Goal: Task Accomplishment & Management: Manage account settings

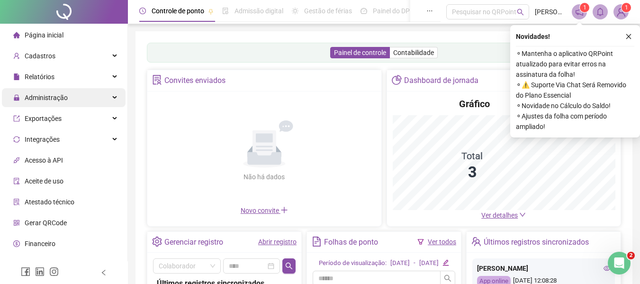
click at [55, 98] on span "Administração" at bounding box center [46, 98] width 43 height 8
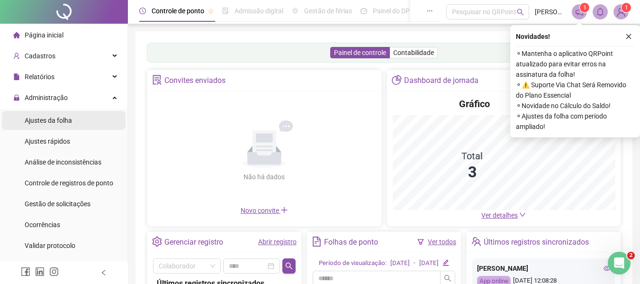
drag, startPoint x: 60, startPoint y: 119, endPoint x: 69, endPoint y: 121, distance: 9.7
click at [60, 120] on span "Ajustes da folha" at bounding box center [48, 120] width 47 height 8
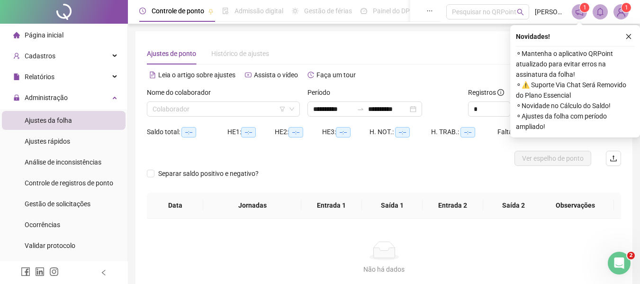
type input "**********"
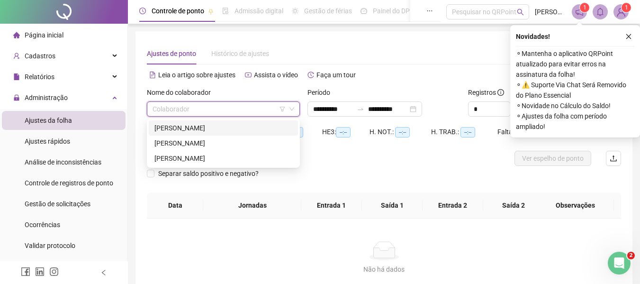
click at [251, 114] on input "search" at bounding box center [218, 109] width 133 height 14
click at [206, 130] on div "[PERSON_NAME]" at bounding box center [223, 128] width 138 height 10
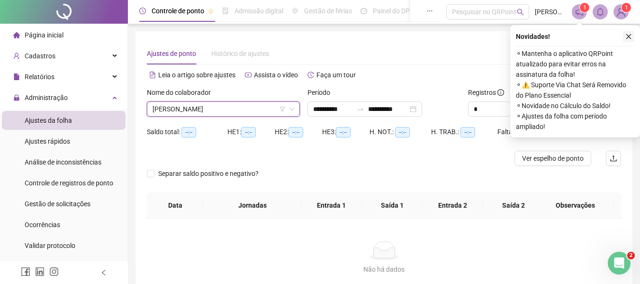
click at [631, 38] on button "button" at bounding box center [627, 36] width 11 height 11
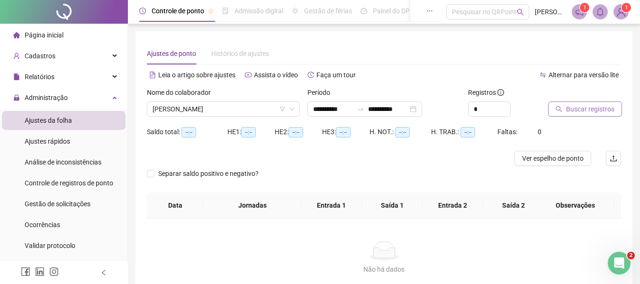
click at [589, 111] on span "Buscar registros" at bounding box center [590, 109] width 48 height 10
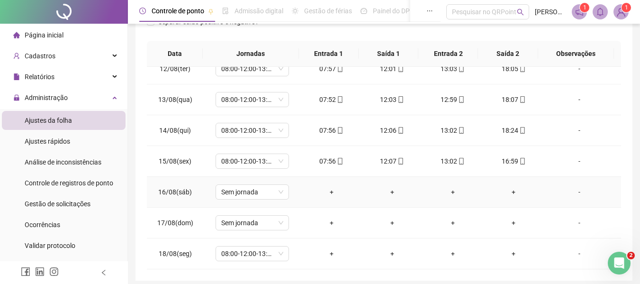
scroll to position [227, 0]
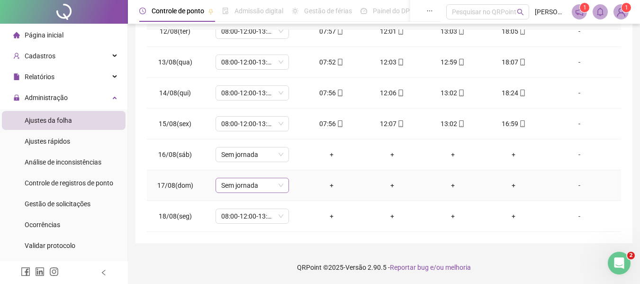
click at [258, 185] on span "Sem jornada" at bounding box center [252, 185] width 62 height 14
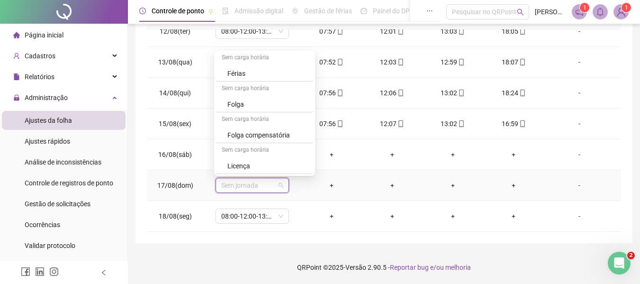
scroll to position [0, 0]
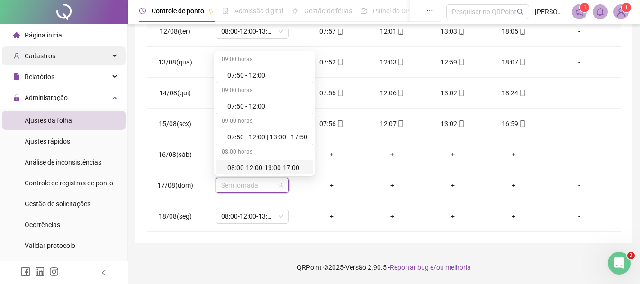
click at [52, 53] on span "Cadastros" at bounding box center [40, 56] width 31 height 8
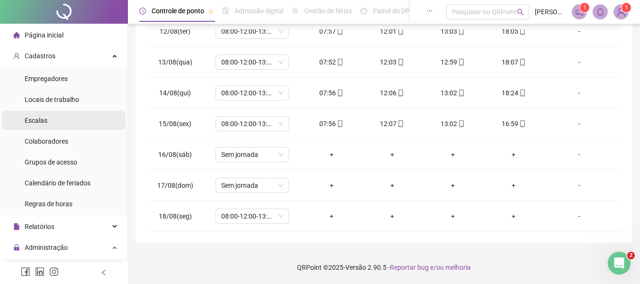
click at [46, 118] on li "Escalas" at bounding box center [64, 120] width 124 height 19
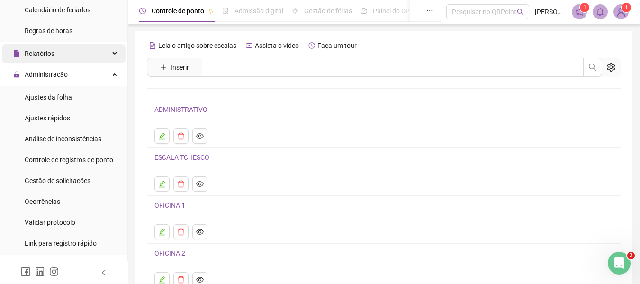
scroll to position [189, 0]
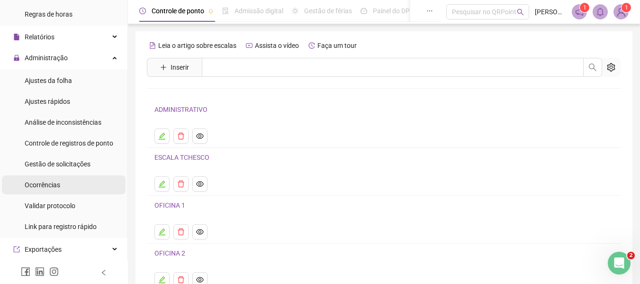
click at [59, 183] on span "Ocorrências" at bounding box center [43, 185] width 36 height 8
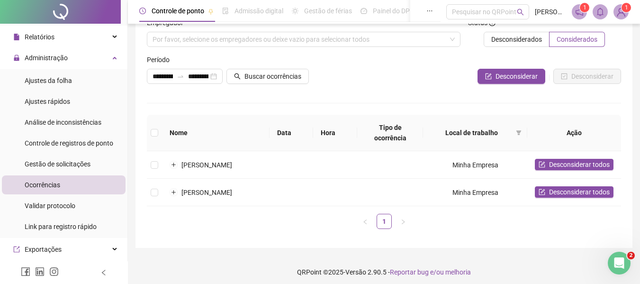
scroll to position [48, 0]
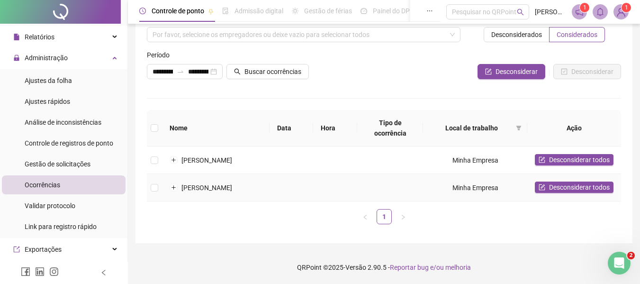
click at [199, 180] on td "[PERSON_NAME]" at bounding box center [215, 187] width 107 height 27
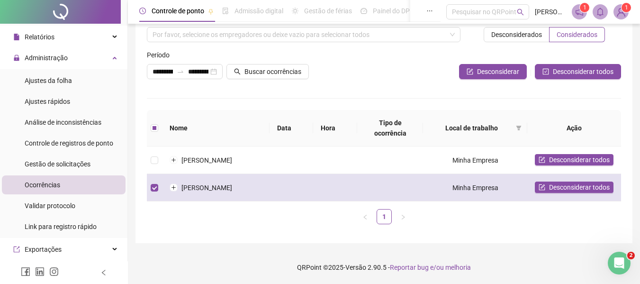
click at [199, 180] on td "[PERSON_NAME]" at bounding box center [215, 187] width 107 height 27
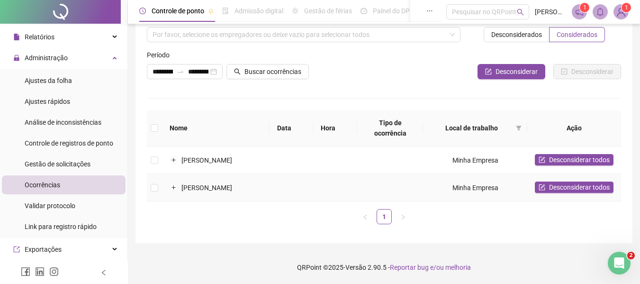
click at [208, 174] on td "[PERSON_NAME]" at bounding box center [215, 187] width 107 height 27
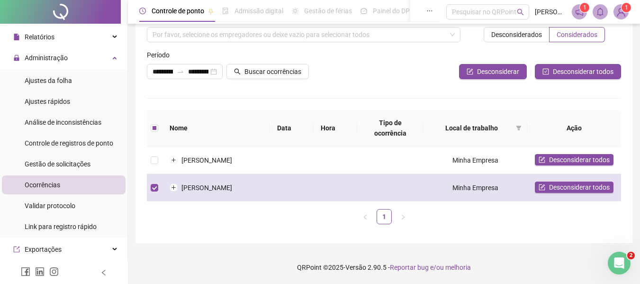
click at [210, 176] on td "[PERSON_NAME]" at bounding box center [215, 187] width 107 height 27
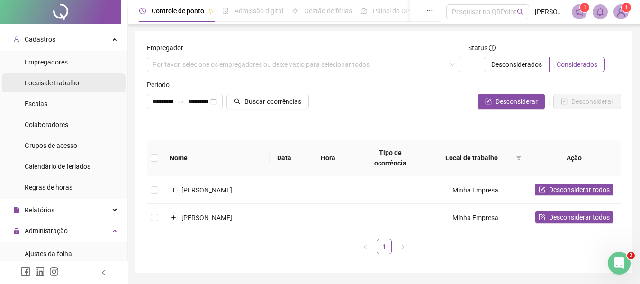
scroll to position [0, 0]
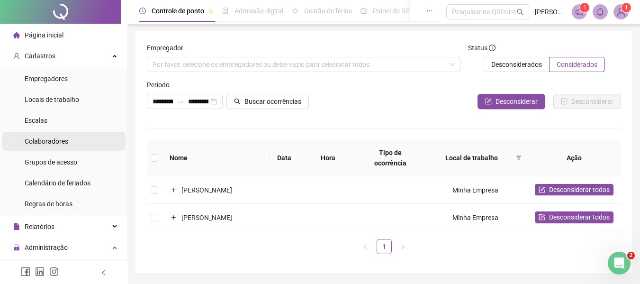
click at [49, 141] on span "Colaboradores" at bounding box center [47, 141] width 44 height 8
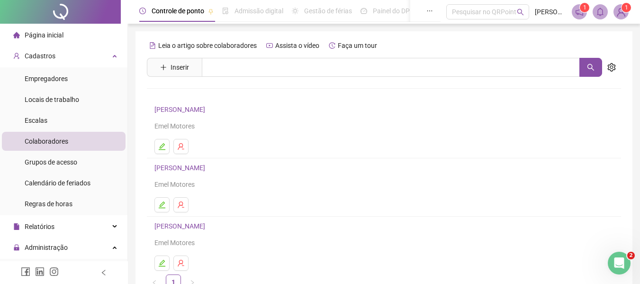
click at [170, 107] on link "[PERSON_NAME]" at bounding box center [180, 110] width 53 height 8
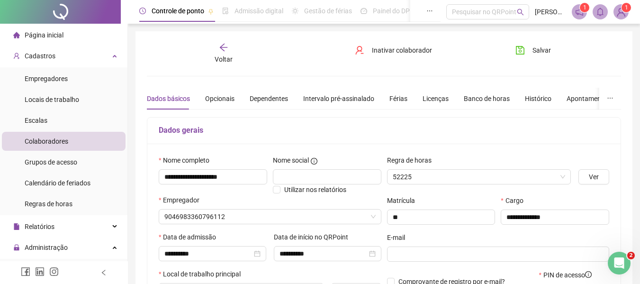
type input "*********"
click at [483, 98] on div "Banco de horas" at bounding box center [486, 98] width 46 height 10
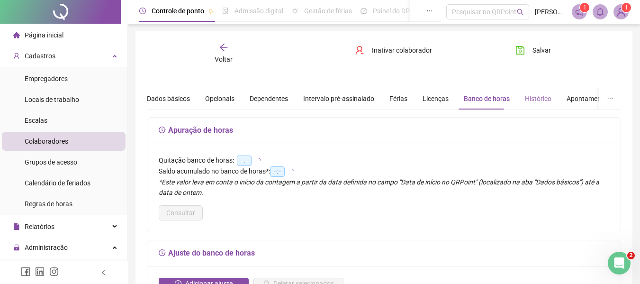
type input "**********"
click at [531, 97] on div "Histórico" at bounding box center [538, 98] width 27 height 10
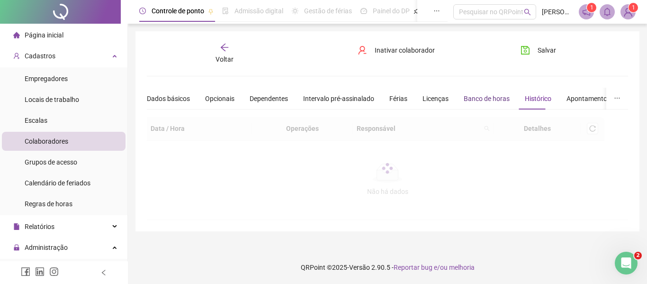
click at [491, 98] on div "Banco de horas" at bounding box center [486, 98] width 46 height 10
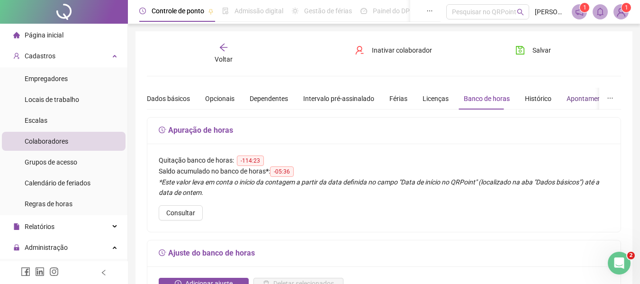
click at [574, 96] on div "Apontamentos" at bounding box center [588, 98] width 44 height 10
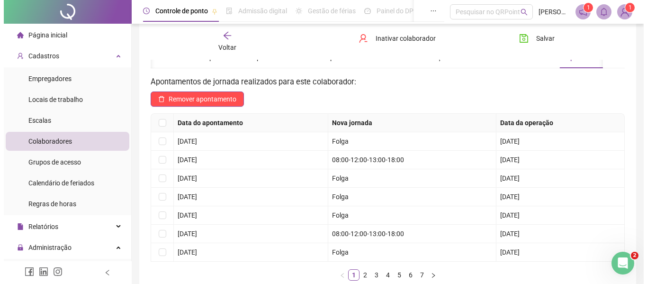
scroll to position [17, 0]
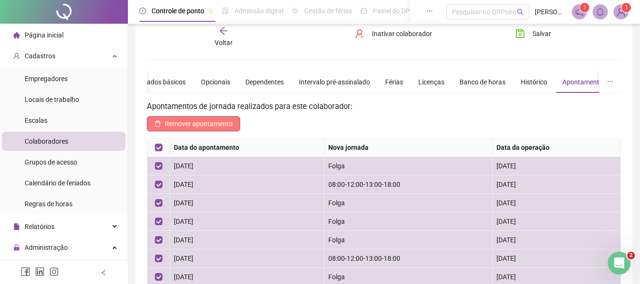
click at [184, 124] on span "Remover apontamento" at bounding box center [199, 123] width 68 height 10
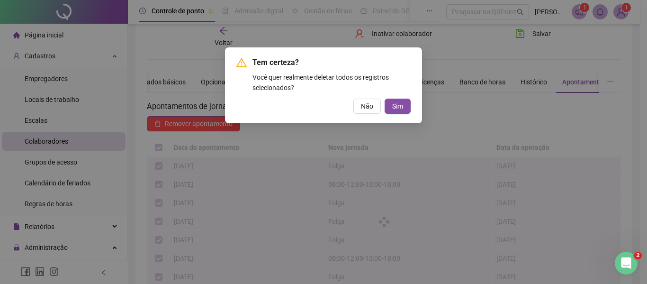
click at [399, 108] on span "Sim" at bounding box center [397, 106] width 11 height 10
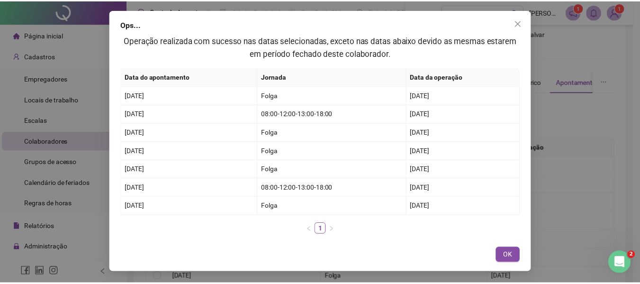
scroll to position [0, 0]
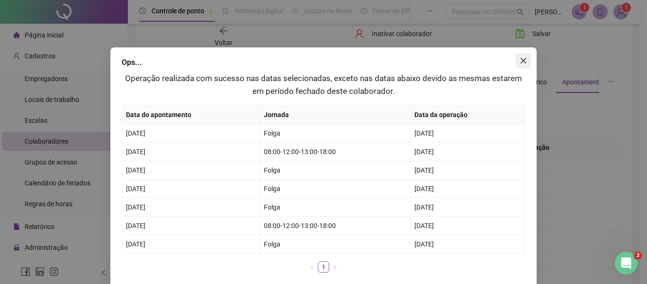
click at [520, 62] on icon "close" at bounding box center [523, 61] width 6 height 6
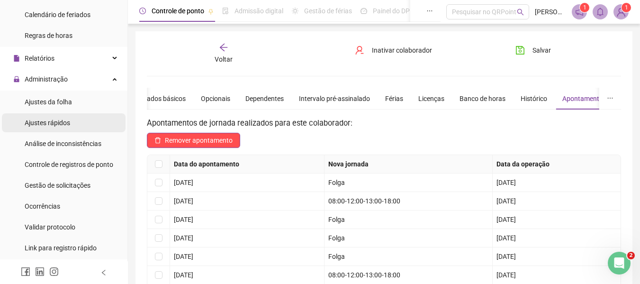
scroll to position [189, 0]
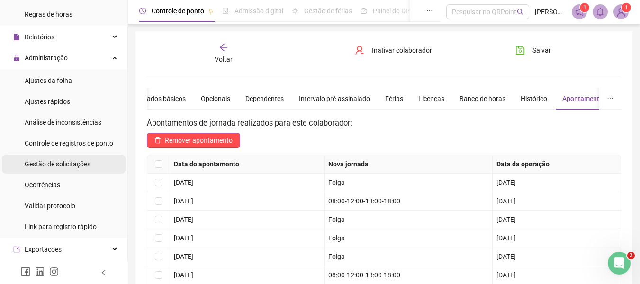
click at [74, 164] on span "Gestão de solicitações" at bounding box center [58, 164] width 66 height 8
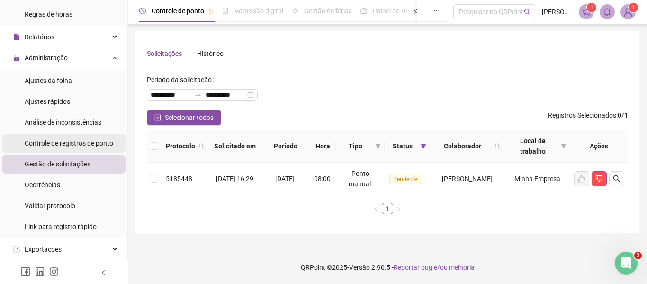
click at [80, 142] on span "Controle de registros de ponto" at bounding box center [69, 143] width 89 height 8
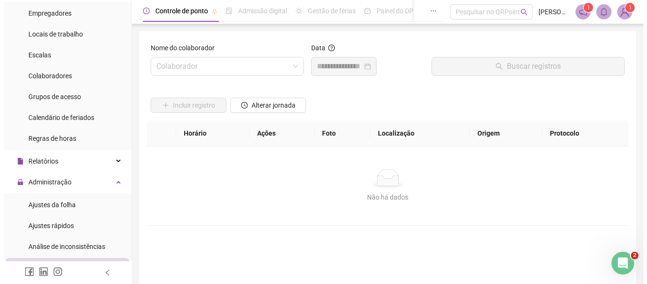
scroll to position [49, 0]
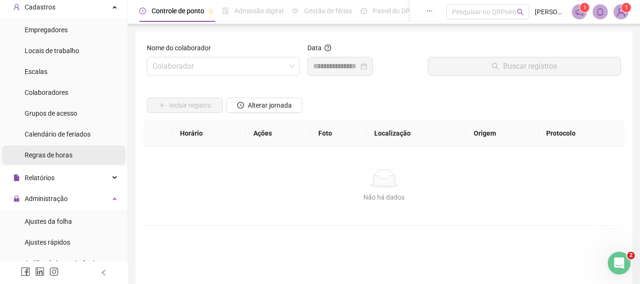
click at [61, 152] on ul "Empregadores Locais de trabalho Escalas Colaboradores Grupos de acesso Calendár…" at bounding box center [63, 92] width 127 height 148
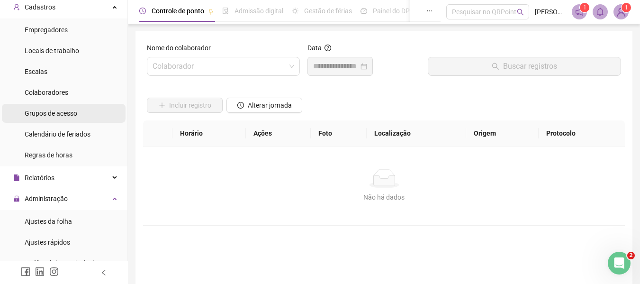
click at [53, 123] on div "Grupos de acesso" at bounding box center [51, 113] width 53 height 19
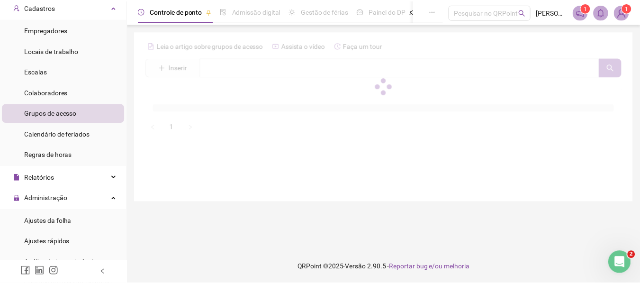
scroll to position [1, 0]
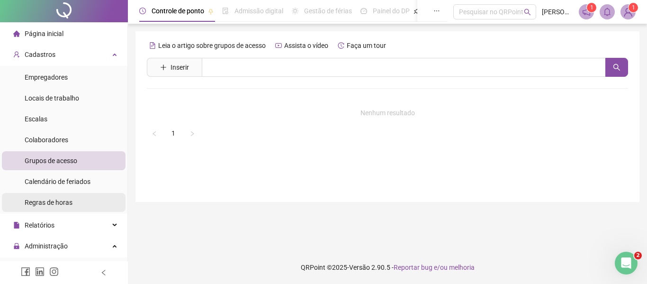
click at [51, 203] on span "Regras de horas" at bounding box center [49, 202] width 48 height 8
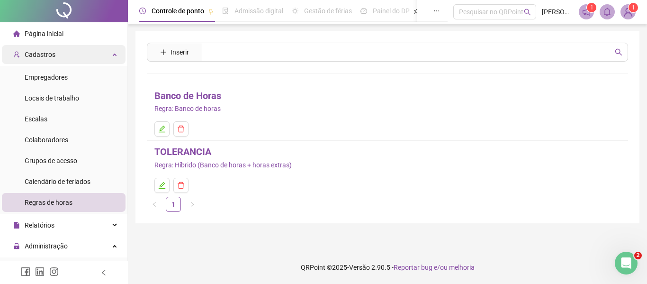
click at [41, 53] on span "Cadastros" at bounding box center [40, 55] width 31 height 8
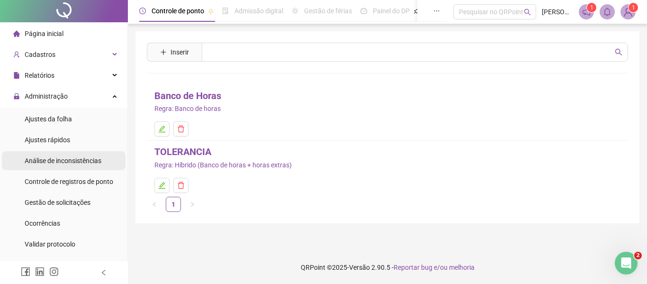
click at [42, 164] on span "Análise de inconsistências" at bounding box center [63, 161] width 77 height 8
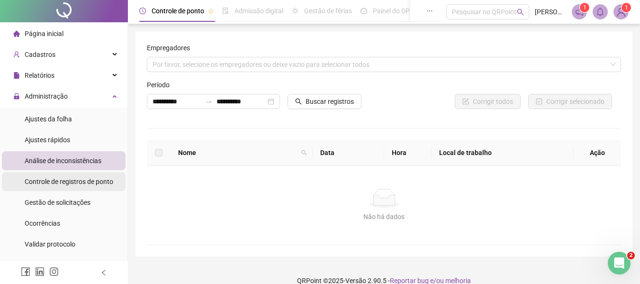
click at [44, 183] on span "Controle de registros de ponto" at bounding box center [69, 182] width 89 height 8
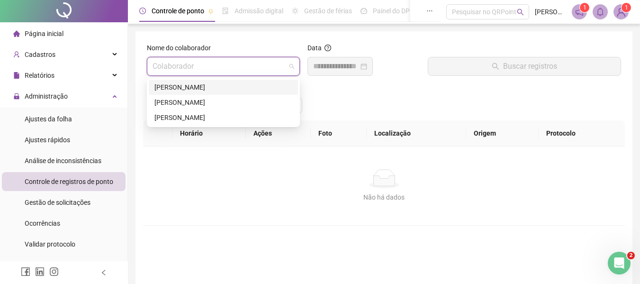
click at [278, 66] on input "search" at bounding box center [218, 66] width 133 height 18
click at [197, 87] on div "[PERSON_NAME]" at bounding box center [223, 87] width 138 height 10
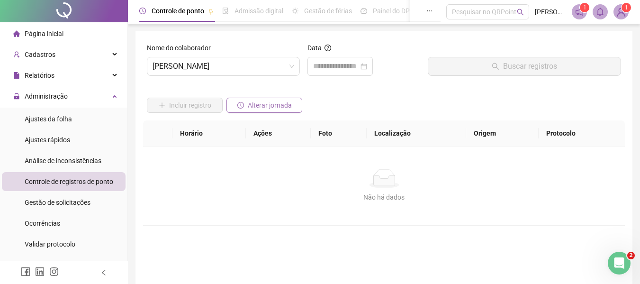
click at [246, 106] on button "Alterar jornada" at bounding box center [264, 105] width 76 height 15
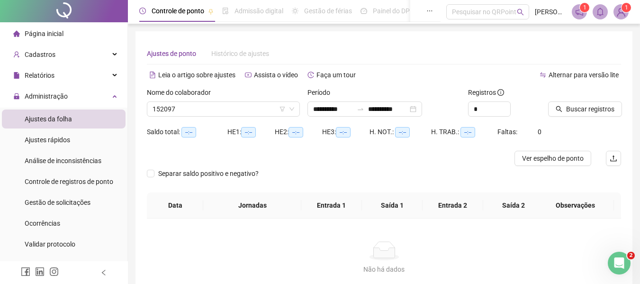
type input "**********"
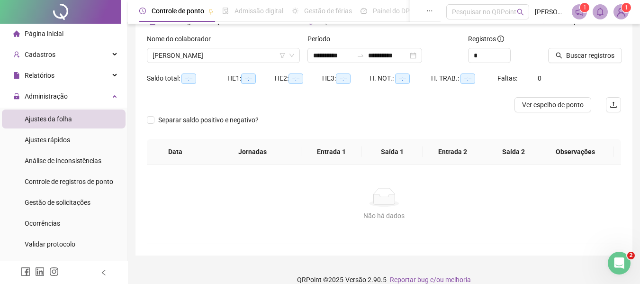
scroll to position [66, 0]
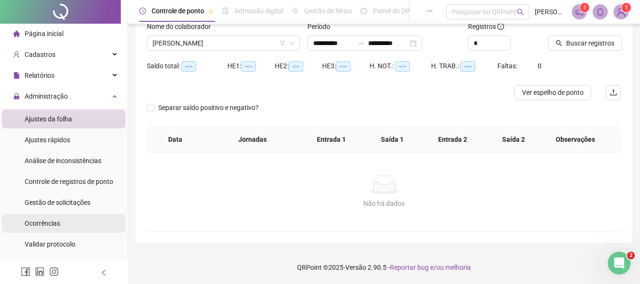
click at [47, 223] on span "Ocorrências" at bounding box center [43, 223] width 36 height 8
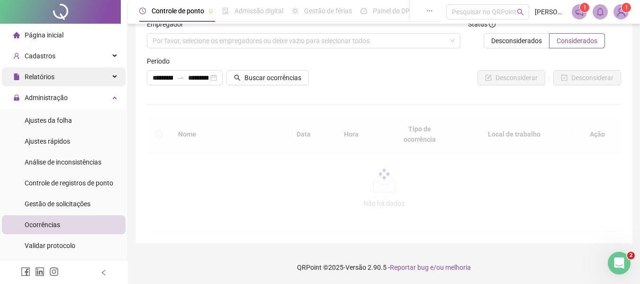
click at [61, 76] on div "Relatórios" at bounding box center [64, 76] width 124 height 19
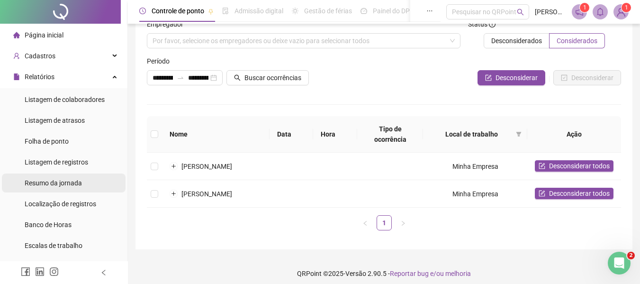
click at [38, 184] on span "Resumo da jornada" at bounding box center [53, 183] width 57 height 8
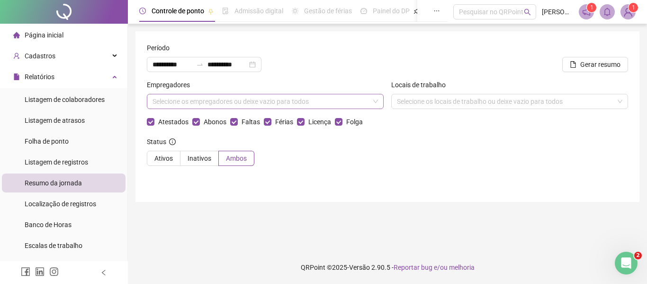
click at [223, 104] on div "Selecione os empregadores ou deixe vazio para todos" at bounding box center [265, 101] width 237 height 15
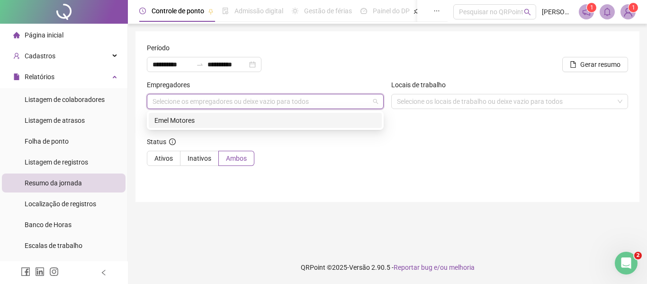
click at [196, 119] on div "Emel Motores" at bounding box center [265, 120] width 222 height 10
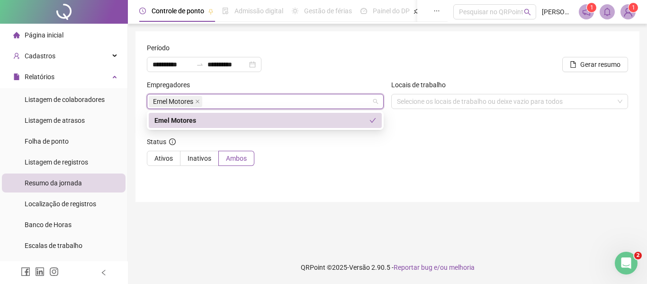
click at [427, 133] on form "**********" at bounding box center [387, 108] width 481 height 131
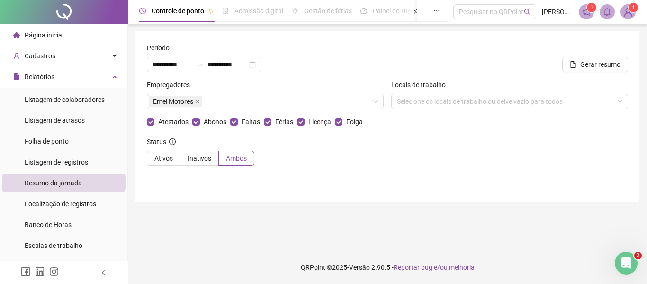
click at [259, 14] on span "Admissão digital" at bounding box center [258, 11] width 49 height 8
click at [391, 152] on div "Status Ativos Inativos Ambos" at bounding box center [387, 154] width 481 height 37
click at [200, 103] on icon "close" at bounding box center [197, 101] width 5 height 5
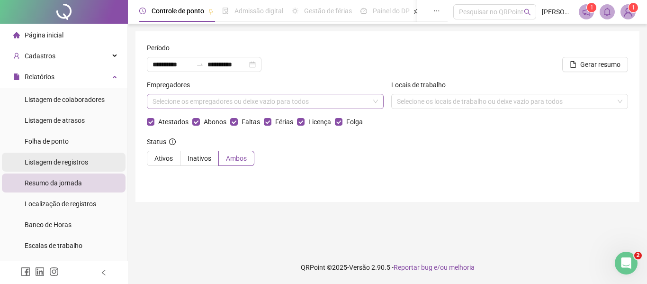
click at [72, 161] on span "Listagem de registros" at bounding box center [56, 162] width 63 height 8
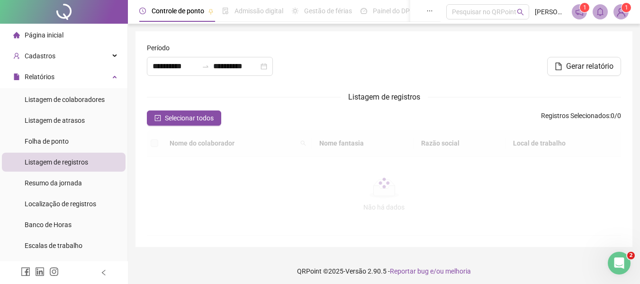
type input "**********"
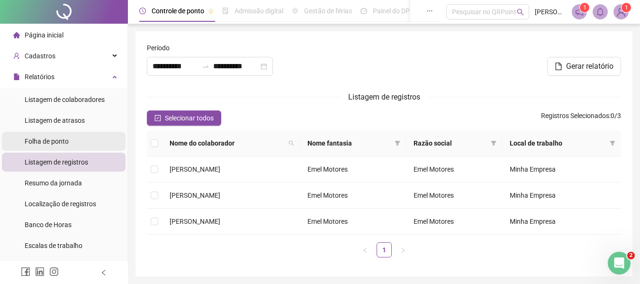
click at [55, 141] on span "Folha de ponto" at bounding box center [47, 141] width 44 height 8
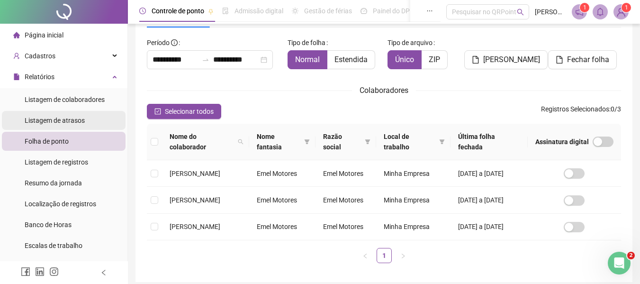
click at [59, 122] on span "Listagem de atrasos" at bounding box center [55, 120] width 60 height 8
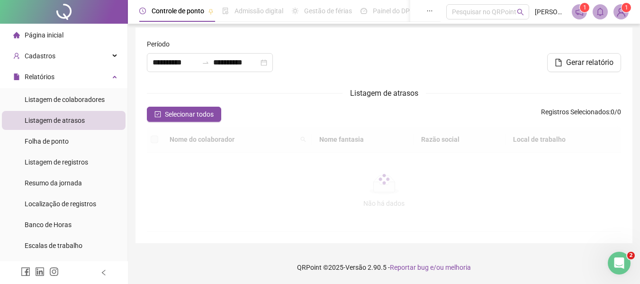
type input "**********"
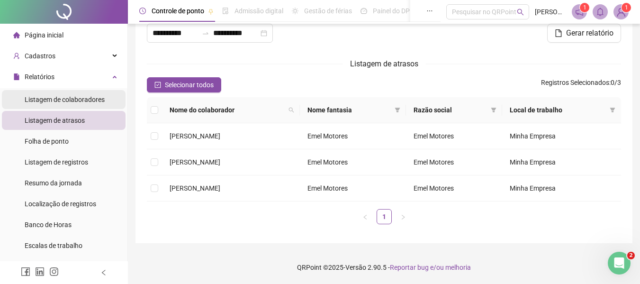
click at [65, 100] on span "Listagem de colaboradores" at bounding box center [65, 100] width 80 height 8
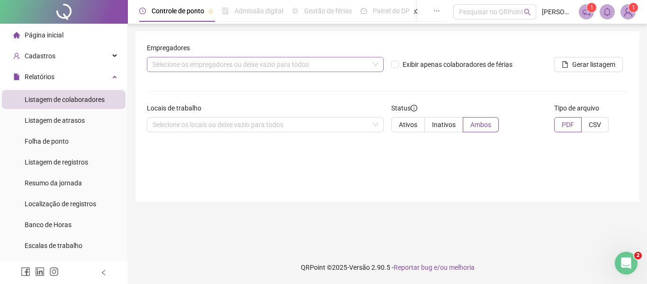
click at [185, 64] on div "Selecione os empregadores ou deixe vazio para todos" at bounding box center [265, 64] width 237 height 15
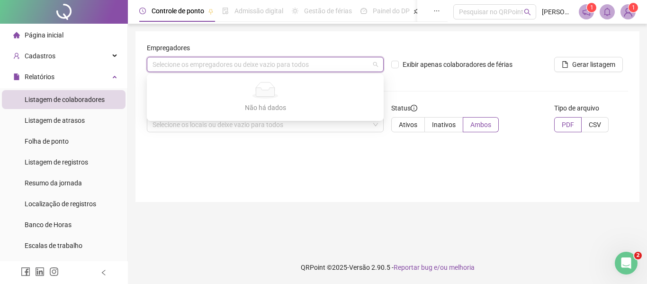
click at [185, 64] on div "Selecione os empregadores ou deixe vazio para todos" at bounding box center [265, 64] width 237 height 15
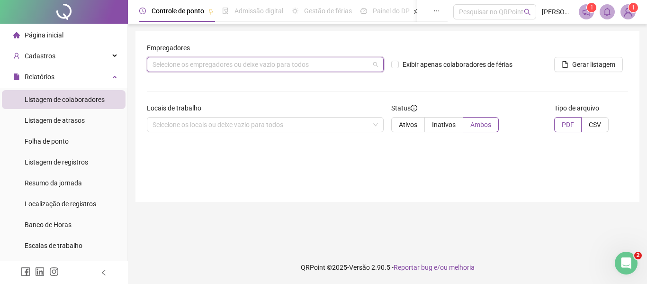
click at [174, 71] on div "Selecione os empregadores ou deixe vazio para todos" at bounding box center [265, 64] width 237 height 15
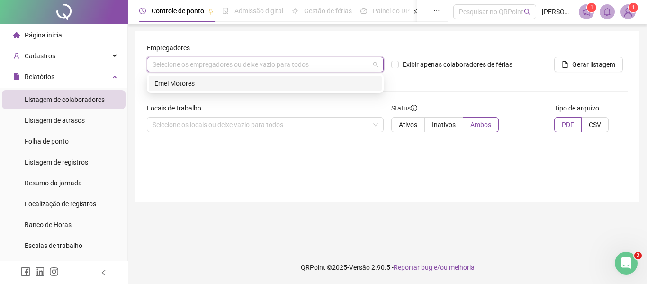
click at [173, 82] on div "Emel Motores" at bounding box center [265, 83] width 222 height 10
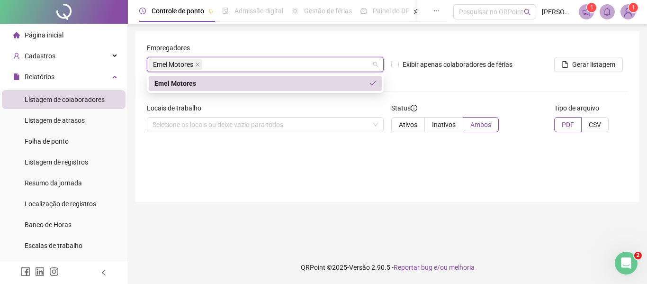
click at [247, 171] on div "Empregadores Emel Motores Exibir apenas colaboradores de férias Gerar listagem …" at bounding box center [387, 116] width 504 height 170
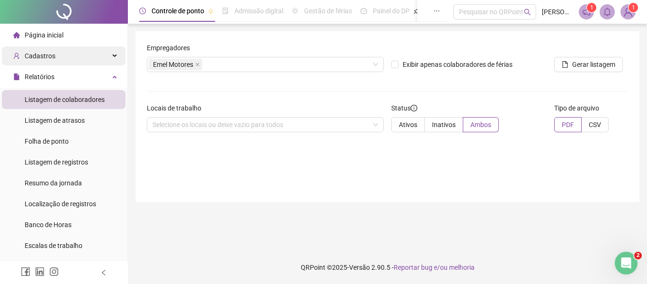
click at [52, 53] on span "Cadastros" at bounding box center [40, 56] width 31 height 8
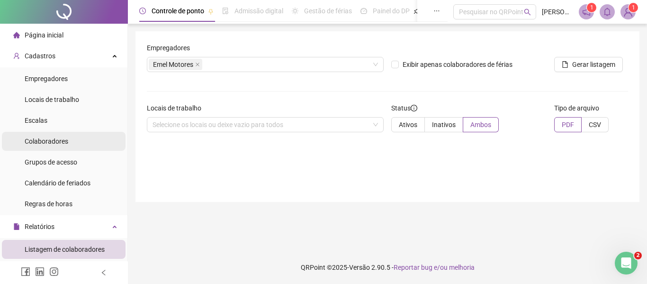
click at [34, 142] on span "Colaboradores" at bounding box center [47, 141] width 44 height 8
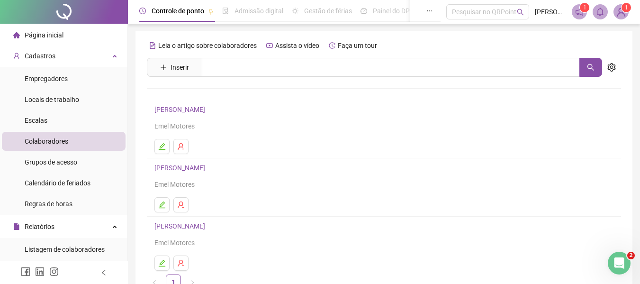
click at [171, 108] on link "[PERSON_NAME]" at bounding box center [180, 110] width 53 height 8
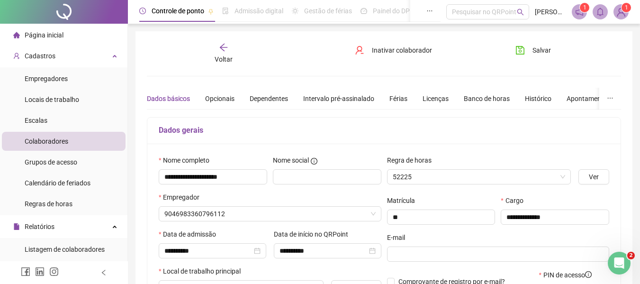
type input "*********"
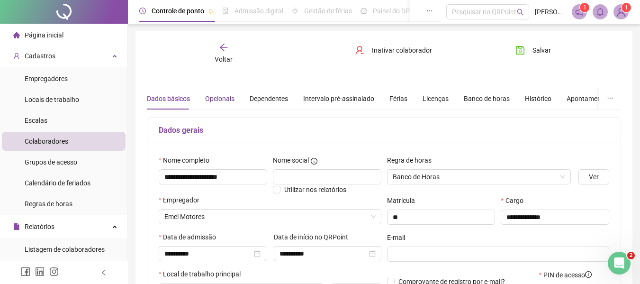
click at [222, 97] on div "Opcionais" at bounding box center [219, 98] width 29 height 10
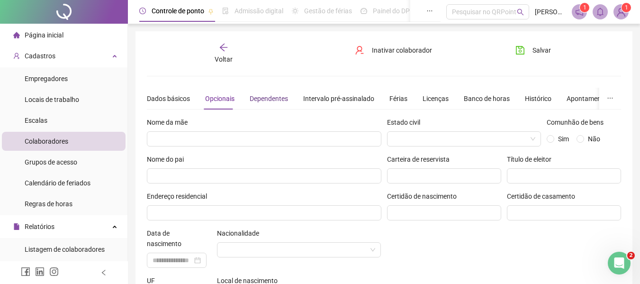
click at [271, 98] on div "Dependentes" at bounding box center [268, 98] width 38 height 10
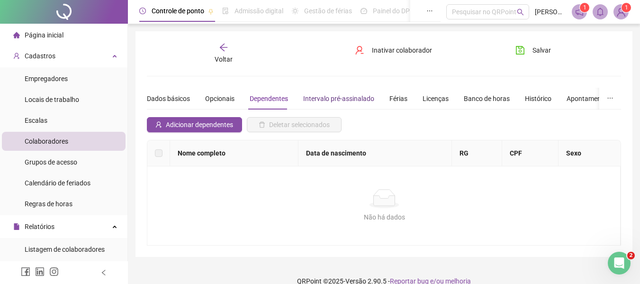
click at [335, 98] on div "Intervalo pré-assinalado" at bounding box center [338, 98] width 71 height 10
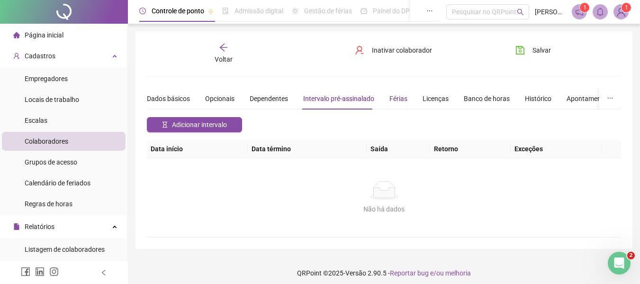
click at [395, 100] on div "Férias" at bounding box center [398, 98] width 18 height 10
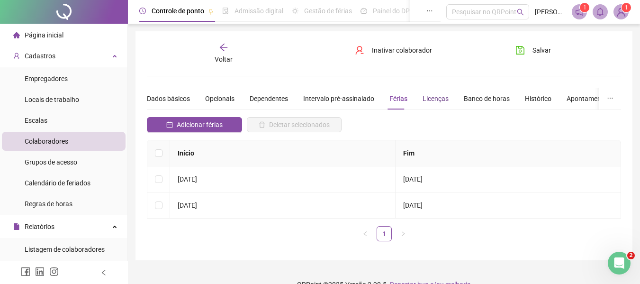
click at [433, 99] on div "Licenças" at bounding box center [435, 98] width 26 height 10
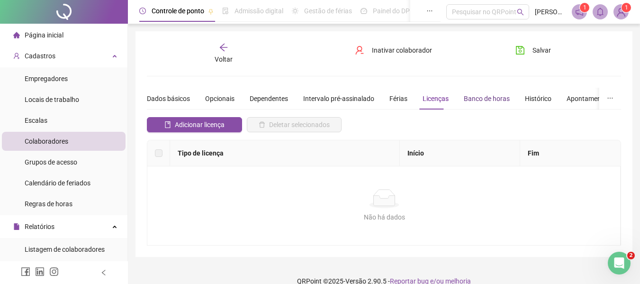
drag, startPoint x: 473, startPoint y: 99, endPoint x: 478, endPoint y: 98, distance: 5.4
click at [472, 99] on div "Banco de horas" at bounding box center [486, 98] width 46 height 10
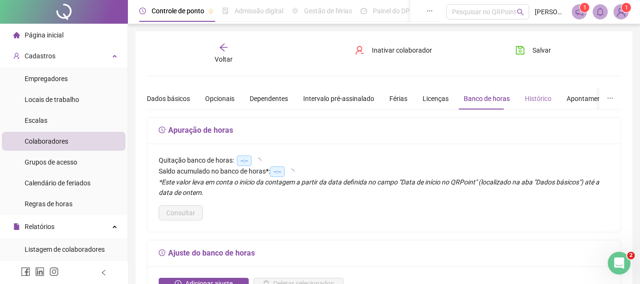
type input "**********"
click at [529, 99] on div "Histórico" at bounding box center [538, 98] width 27 height 10
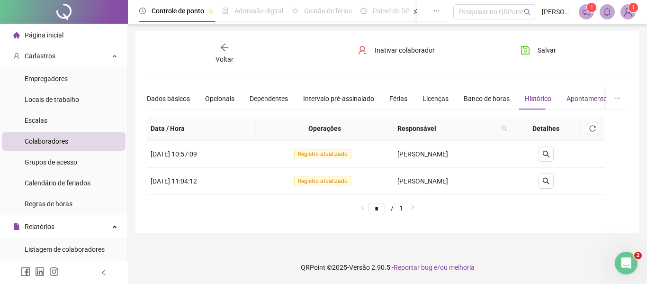
click at [571, 98] on div "Apontamentos" at bounding box center [588, 98] width 44 height 10
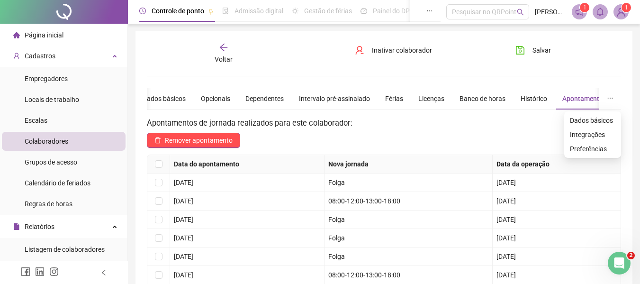
click at [610, 98] on icon "ellipsis" at bounding box center [609, 98] width 7 height 7
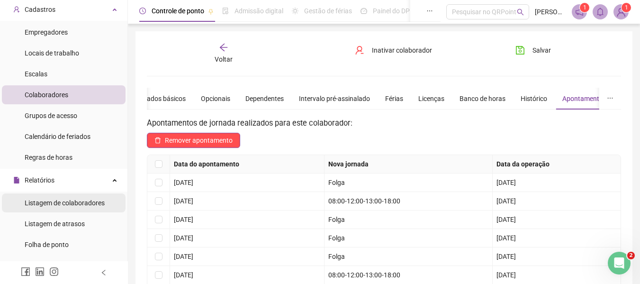
scroll to position [63, 0]
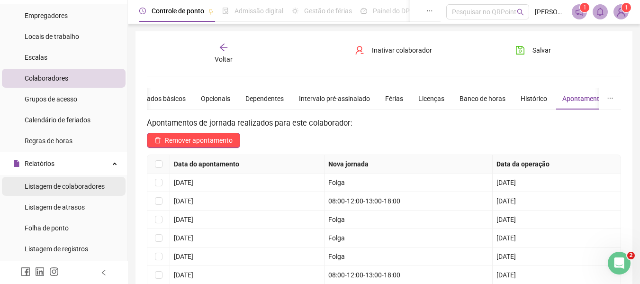
click at [54, 187] on span "Listagem de colaboradores" at bounding box center [65, 186] width 80 height 8
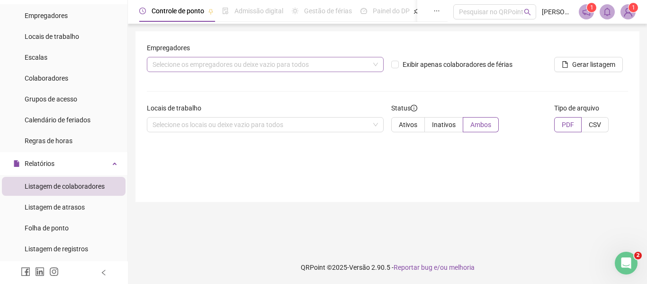
drag, startPoint x: 311, startPoint y: 61, endPoint x: 317, endPoint y: 60, distance: 6.2
click at [311, 61] on div "Selecione os empregadores ou deixe vazio para todos" at bounding box center [265, 64] width 237 height 15
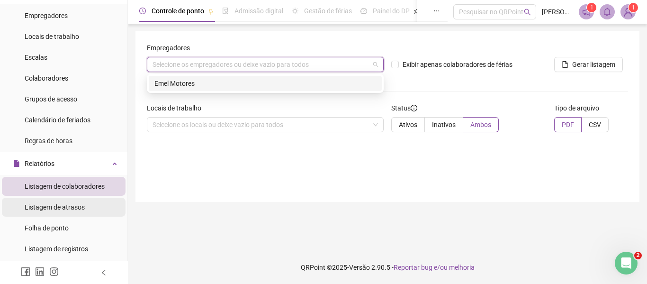
click at [63, 208] on span "Listagem de atrasos" at bounding box center [55, 207] width 60 height 8
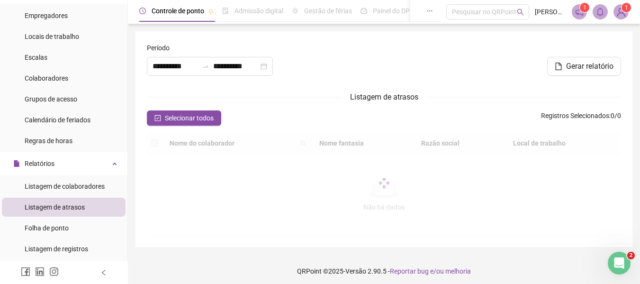
type input "**********"
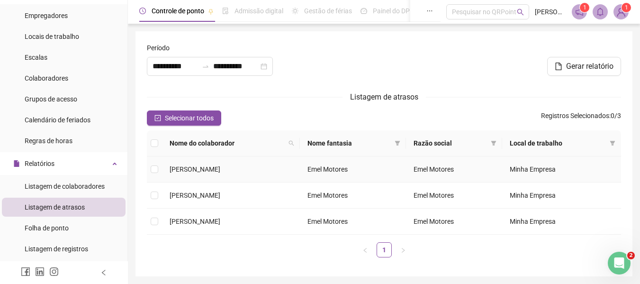
click at [192, 170] on span "[PERSON_NAME]" at bounding box center [194, 169] width 51 height 8
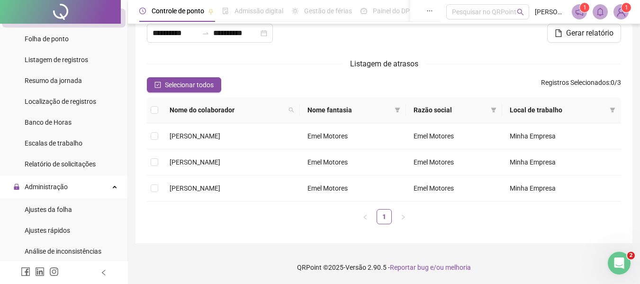
scroll to position [240, 0]
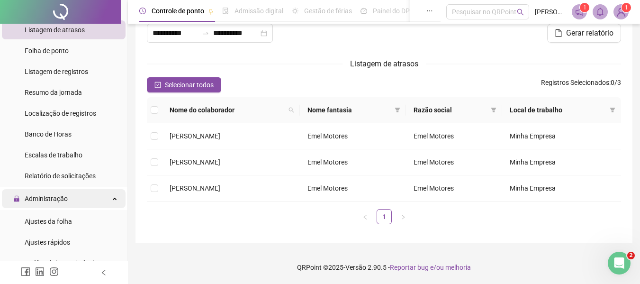
click at [62, 198] on span "Administração" at bounding box center [46, 199] width 43 height 8
click at [60, 197] on span "Administração" at bounding box center [46, 199] width 43 height 8
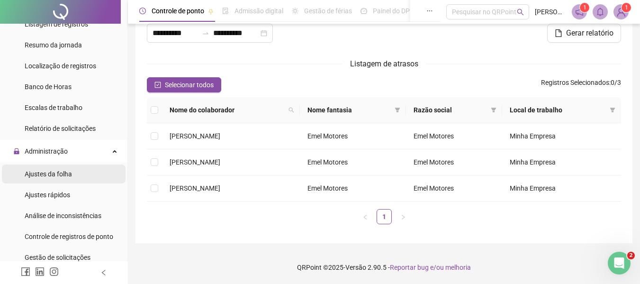
click at [47, 176] on span "Ajustes da folha" at bounding box center [48, 174] width 47 height 8
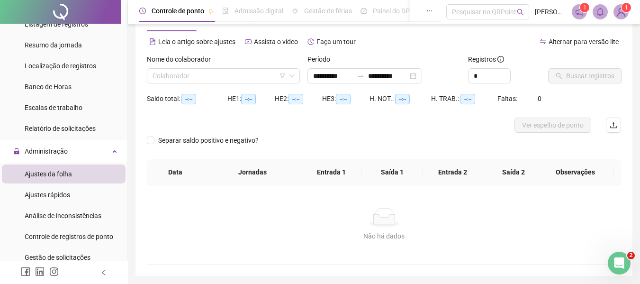
type input "**********"
click at [46, 197] on span "Ajustes rápidos" at bounding box center [47, 195] width 45 height 8
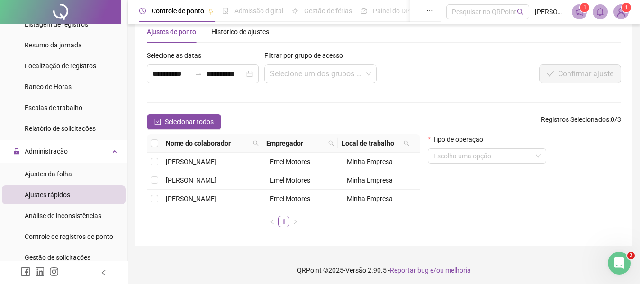
scroll to position [33, 0]
